Goal: Information Seeking & Learning: Learn about a topic

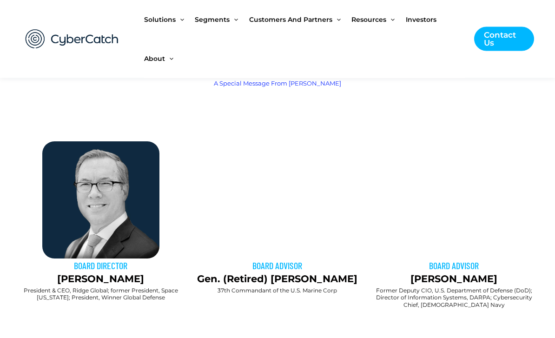
scroll to position [544, 0]
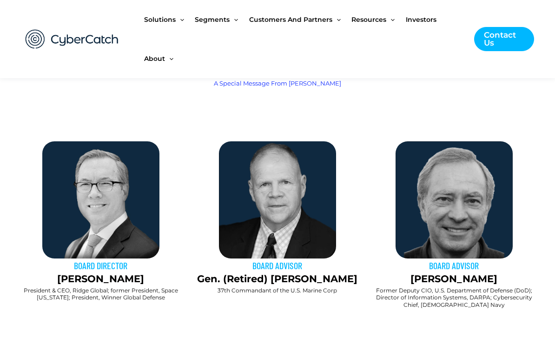
click at [423, 19] on span "Investors" at bounding box center [421, 19] width 31 height 39
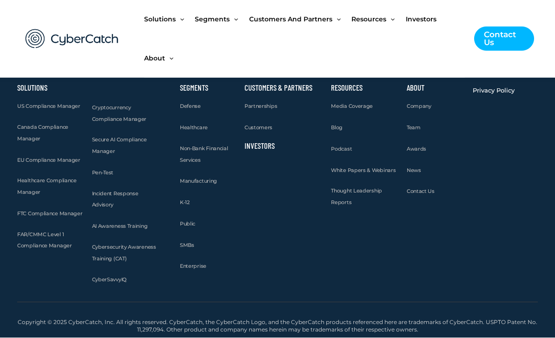
scroll to position [1162, 0]
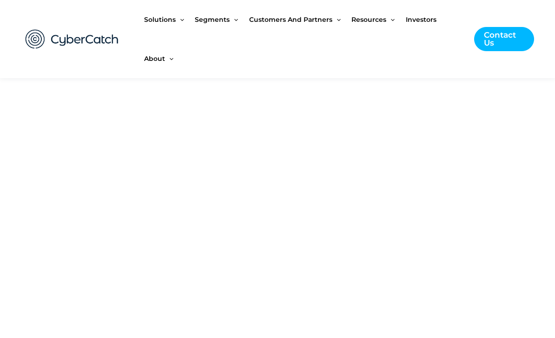
scroll to position [1170, 0]
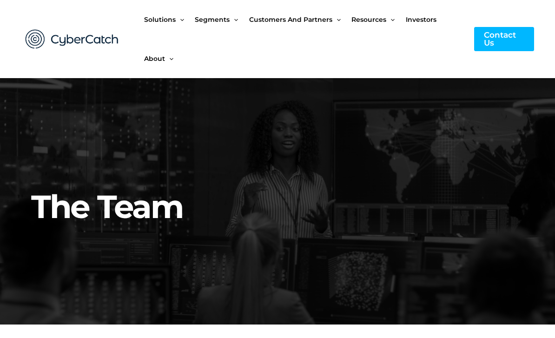
click at [422, 19] on span "Investors" at bounding box center [421, 19] width 31 height 39
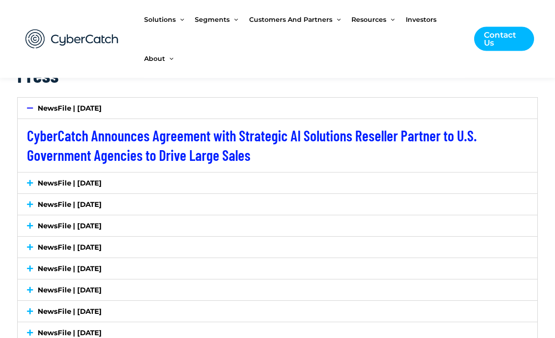
scroll to position [1556, 0]
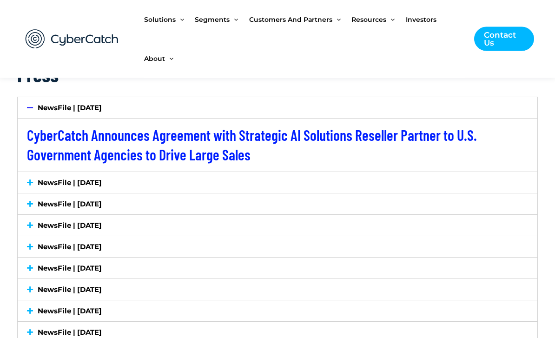
click at [32, 181] on icon at bounding box center [30, 183] width 6 height 7
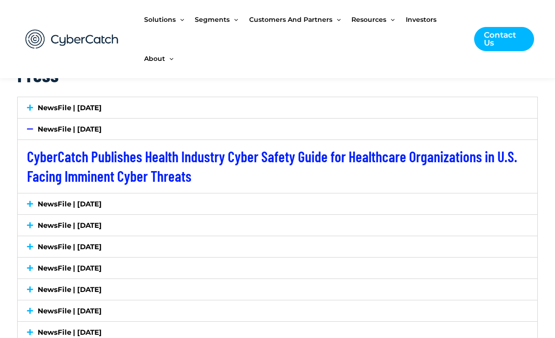
click at [31, 201] on icon at bounding box center [30, 204] width 6 height 7
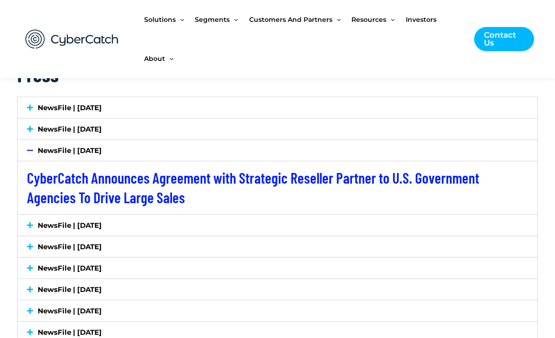
click at [38, 104] on link "NewsFile | [DATE]" at bounding box center [70, 107] width 64 height 9
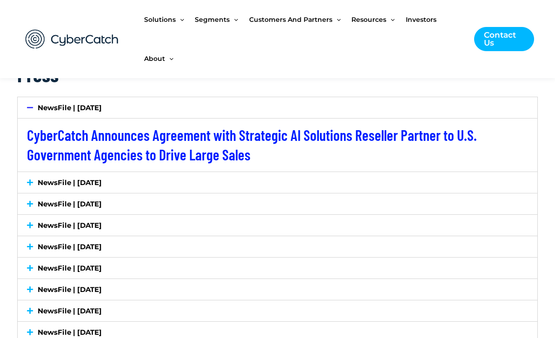
click at [31, 179] on icon at bounding box center [30, 182] width 6 height 7
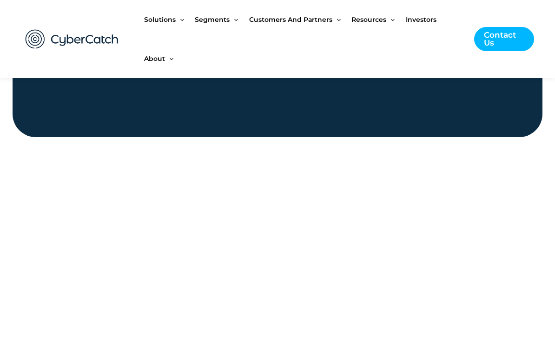
scroll to position [1106, 0]
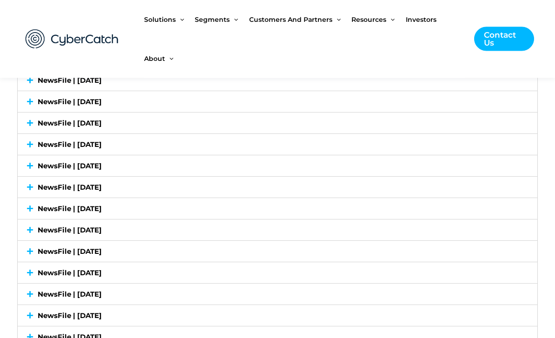
click at [64, 162] on link "NewsFile | [DATE]" at bounding box center [70, 166] width 64 height 9
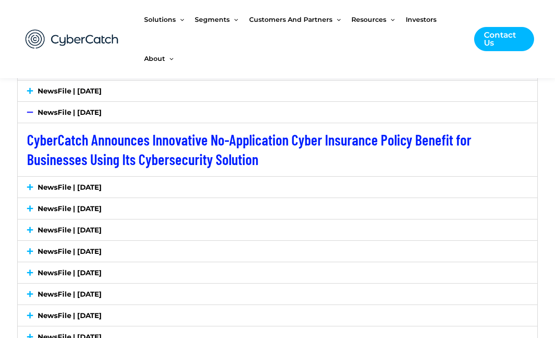
click at [65, 183] on link "NewsFile | [DATE]" at bounding box center [70, 187] width 64 height 9
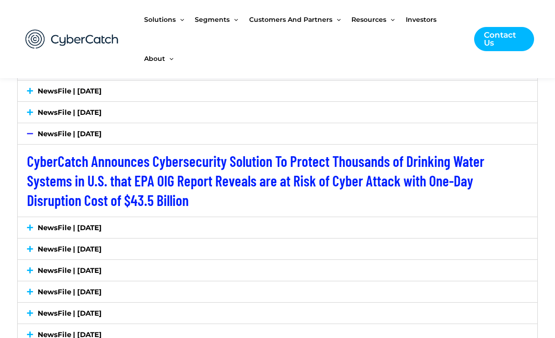
click at [74, 224] on link "NewsFile | [DATE]" at bounding box center [70, 227] width 64 height 9
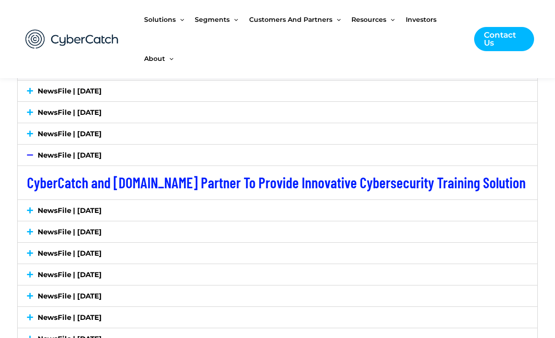
click at [70, 206] on link "NewsFile | [DATE]" at bounding box center [70, 210] width 64 height 9
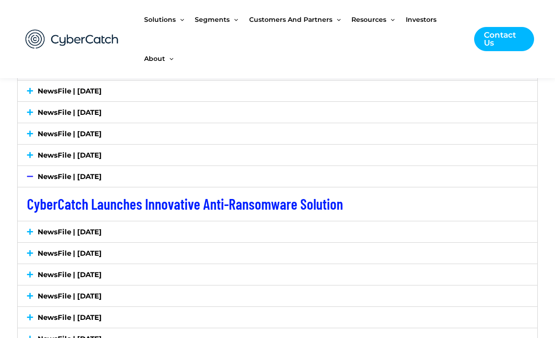
click at [74, 221] on div "NewsFile | [DATE]" at bounding box center [278, 231] width 520 height 21
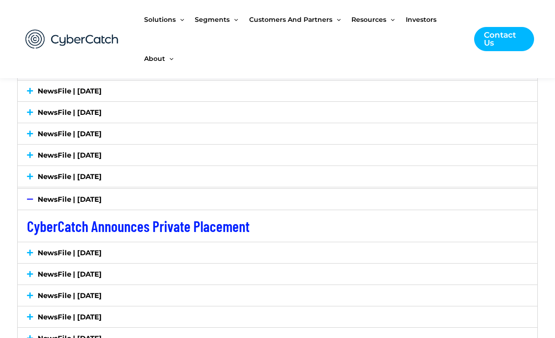
click at [81, 228] on link "CyberCatch Announces Private Placement" at bounding box center [138, 226] width 223 height 18
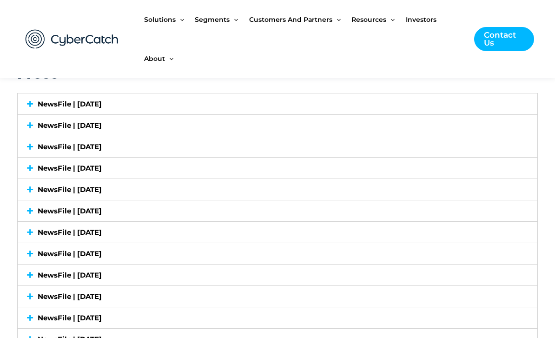
scroll to position [1559, 0]
click at [331, 144] on div "NewsFile | [DATE]" at bounding box center [278, 147] width 520 height 21
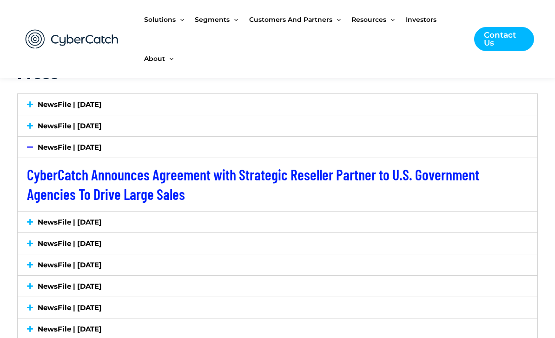
click at [102, 222] on link "NewsFile | [DATE]" at bounding box center [70, 222] width 64 height 9
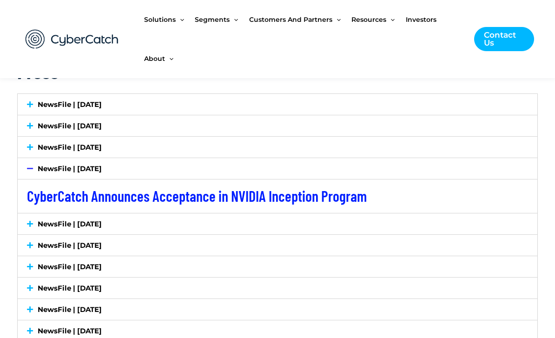
click at [102, 220] on link "NewsFile | [DATE]" at bounding box center [70, 224] width 64 height 9
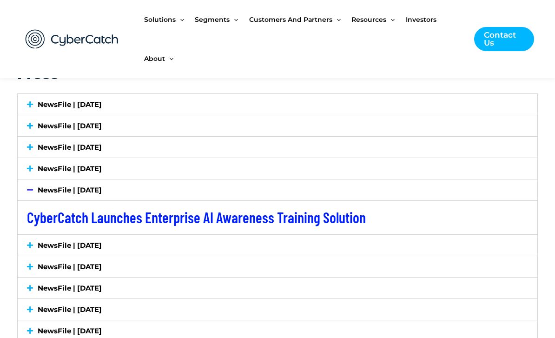
click at [287, 130] on div "NewsFile | [DATE]" at bounding box center [278, 125] width 520 height 21
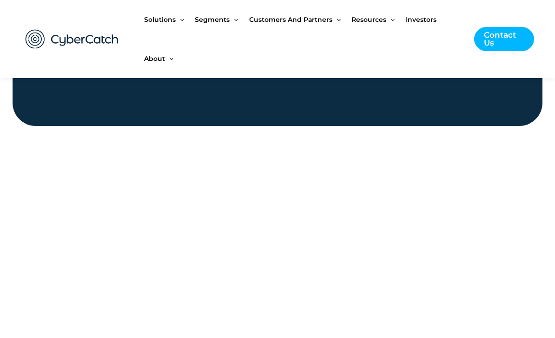
scroll to position [1117, 0]
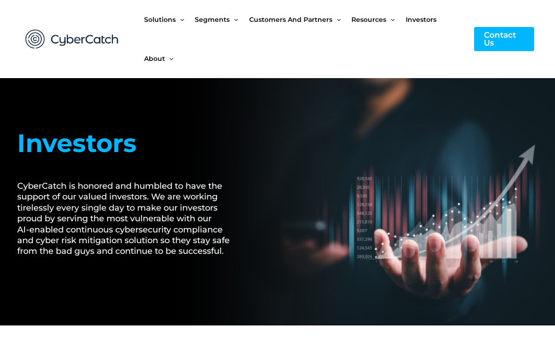
scroll to position [1117, 0]
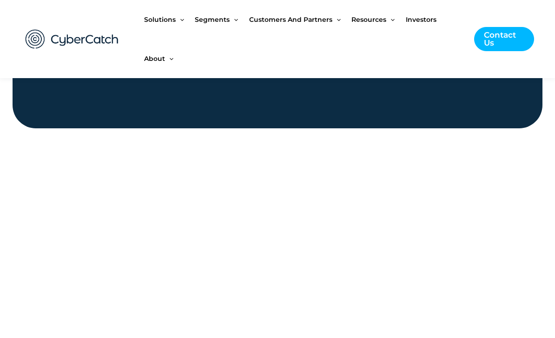
click at [422, 18] on span "Investors" at bounding box center [421, 19] width 31 height 39
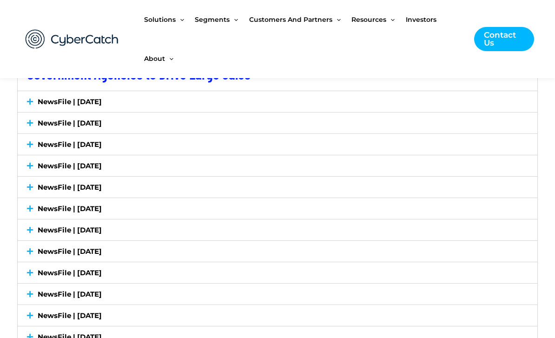
scroll to position [1630, 0]
